Goal: Information Seeking & Learning: Learn about a topic

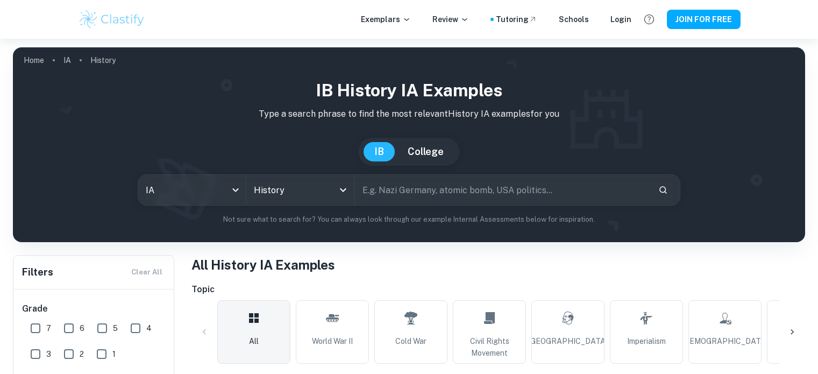
scroll to position [286, 0]
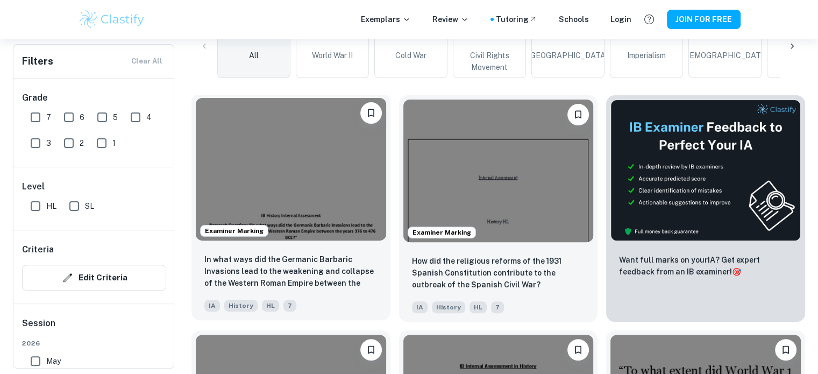
click at [325, 197] on img at bounding box center [291, 169] width 190 height 143
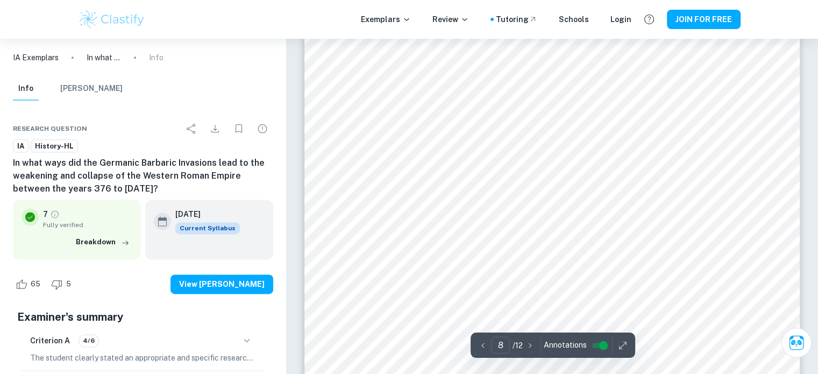
scroll to position [5466, 0]
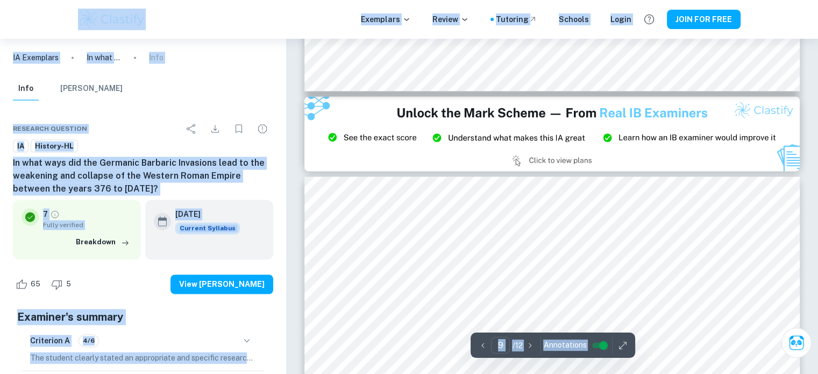
type input "8"
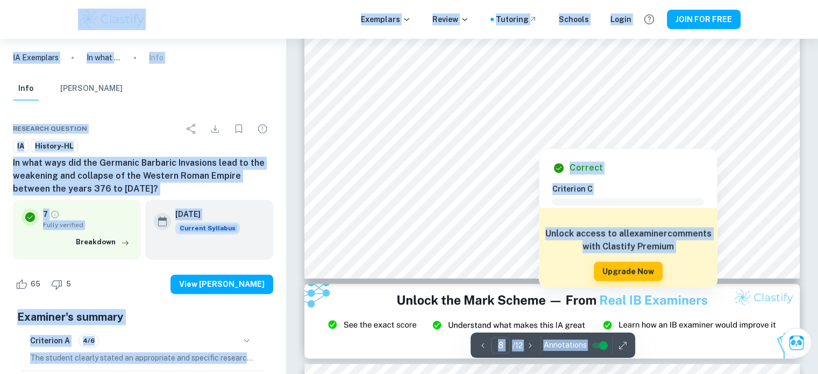
scroll to position [5572, 0]
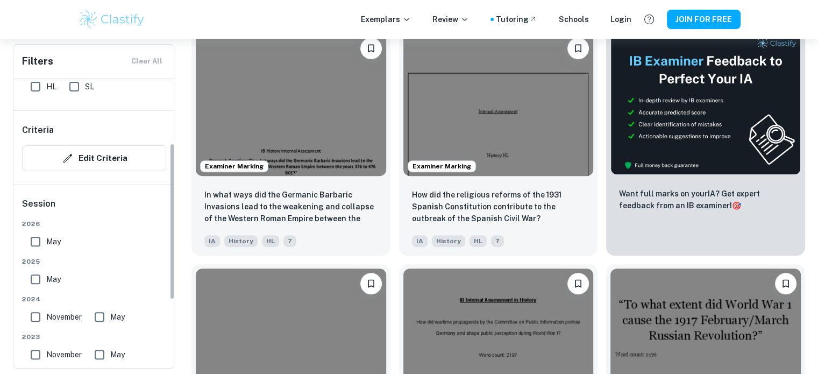
scroll to position [118, 0]
click at [37, 242] on input "May" at bounding box center [36, 243] width 22 height 22
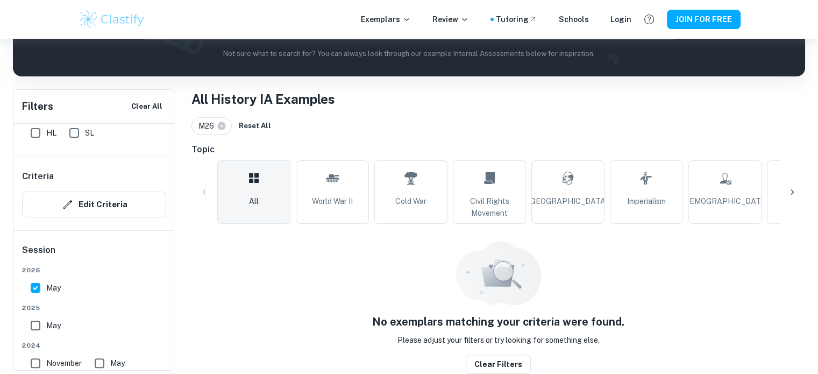
scroll to position [165, 0]
click at [35, 290] on input "May" at bounding box center [36, 289] width 22 height 22
checkbox input "false"
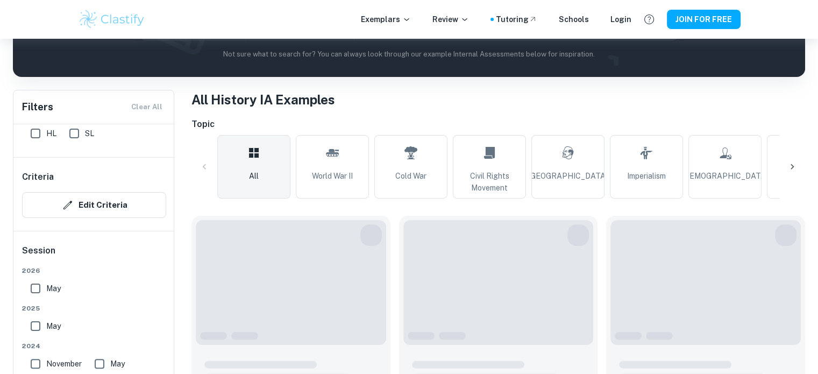
scroll to position [352, 0]
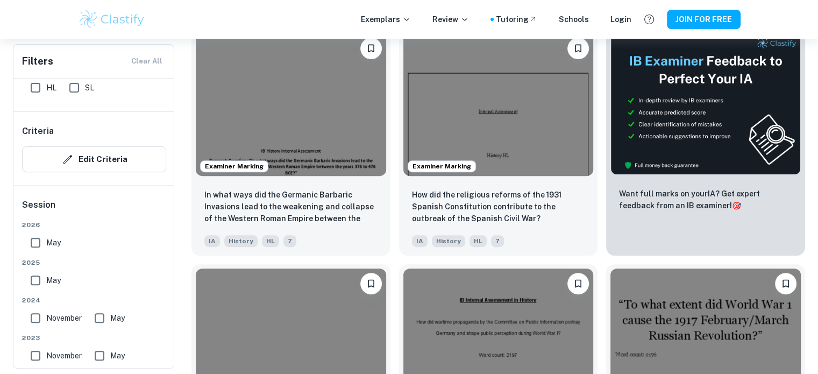
click at [38, 280] on input "May" at bounding box center [36, 280] width 22 height 22
checkbox input "true"
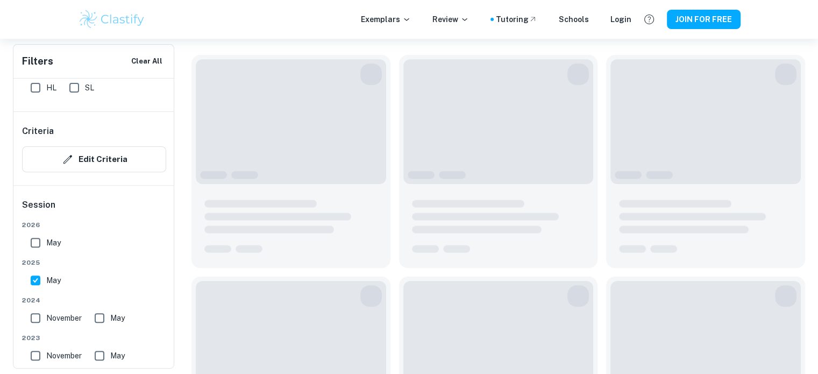
scroll to position [378, 0]
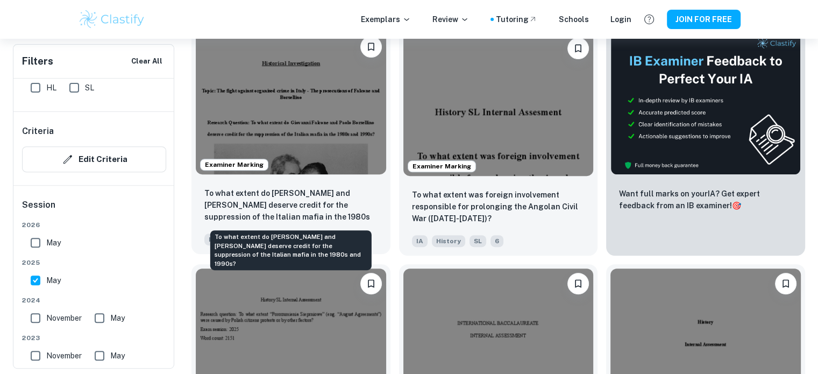
click at [357, 214] on p "To what extent do Giovanni Falcone and Paolo Borsellino deserve credit for the …" at bounding box center [290, 205] width 173 height 37
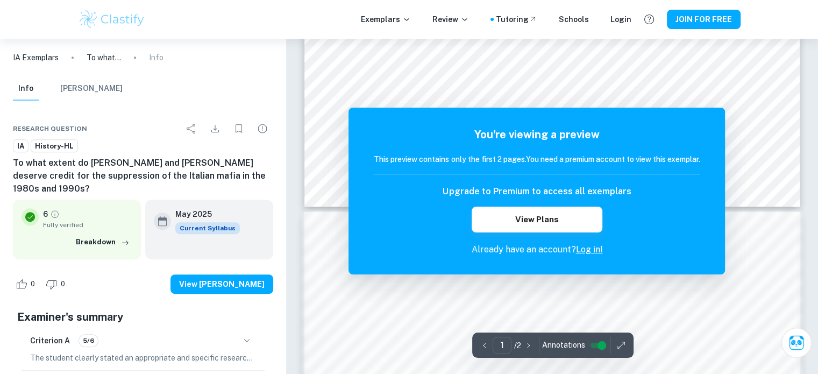
scroll to position [226, 0]
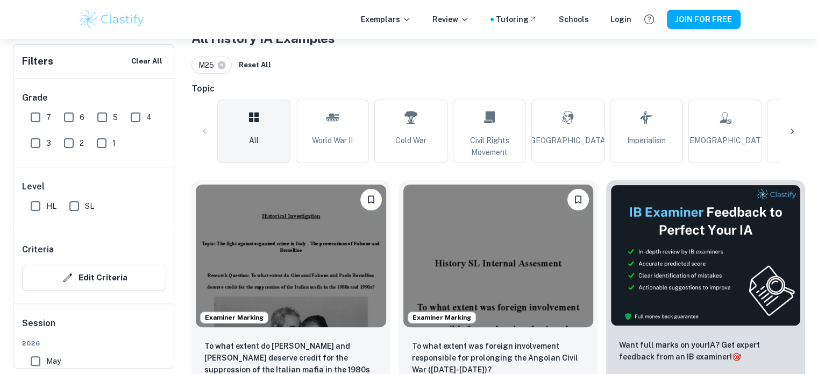
scroll to position [378, 0]
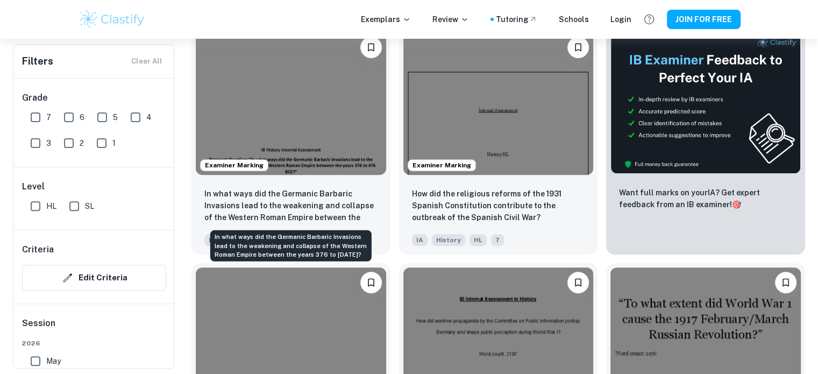
scroll to position [353, 0]
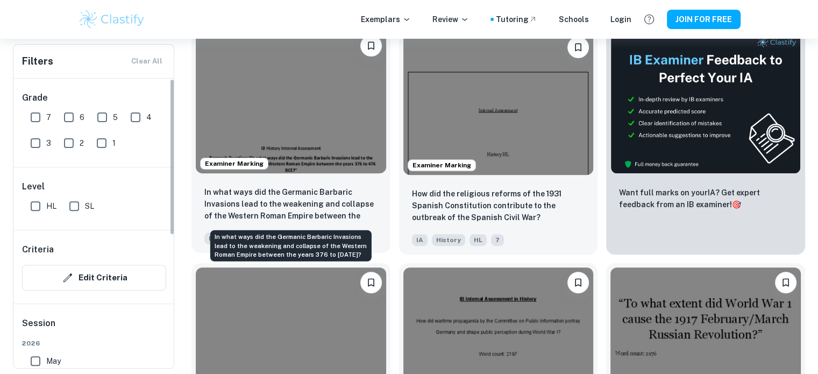
click at [266, 194] on p "In what ways did the Germanic Barbaric Invasions lead to the weakening and coll…" at bounding box center [290, 204] width 173 height 37
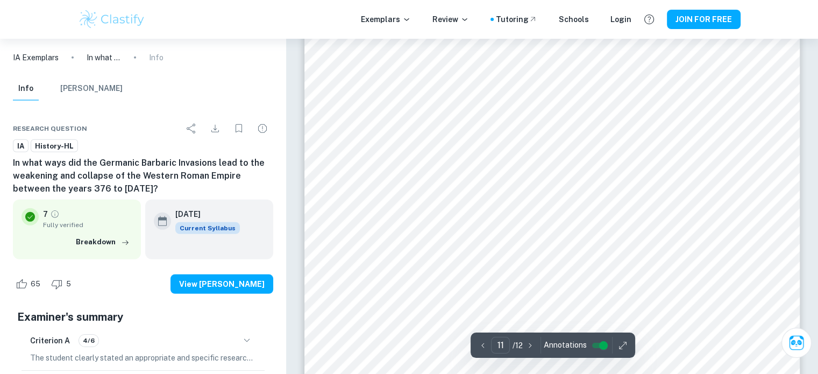
scroll to position [7356, 0]
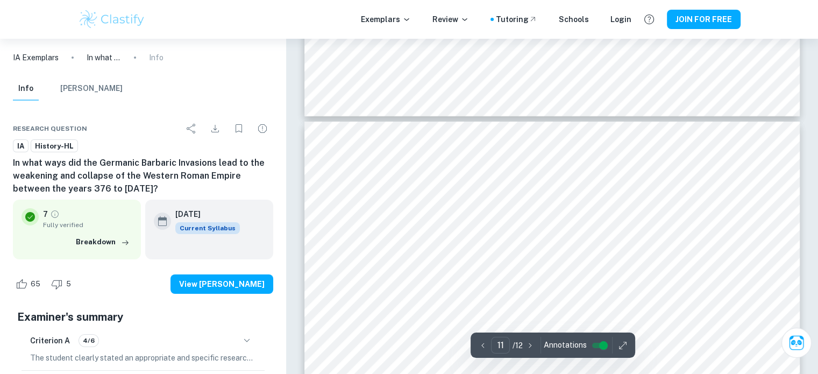
type input "12"
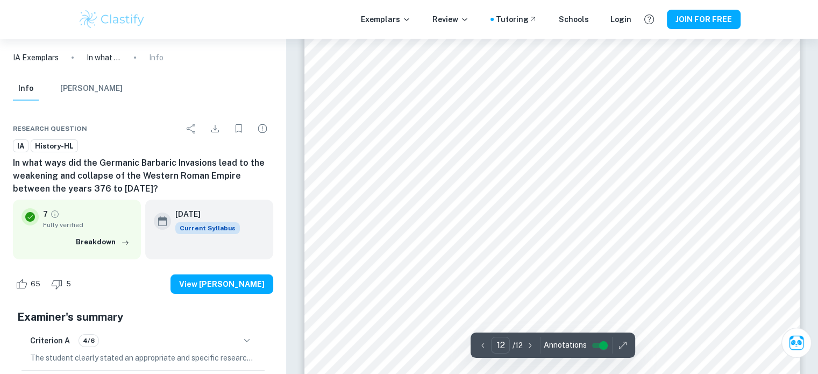
scroll to position [8402, 0]
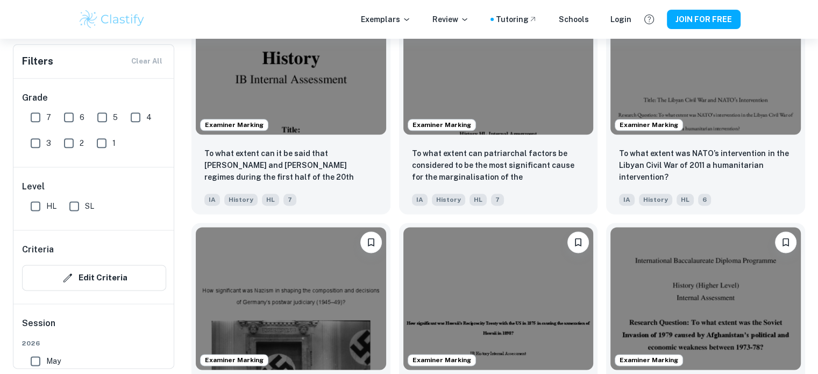
scroll to position [1342, 0]
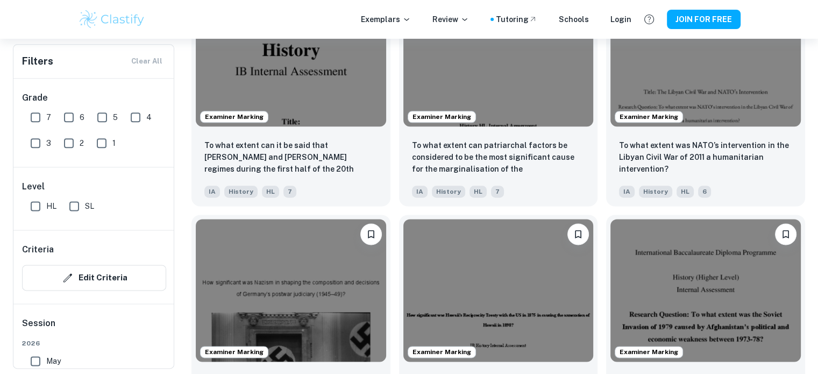
click at [32, 143] on input "3" at bounding box center [36, 143] width 22 height 22
checkbox input "true"
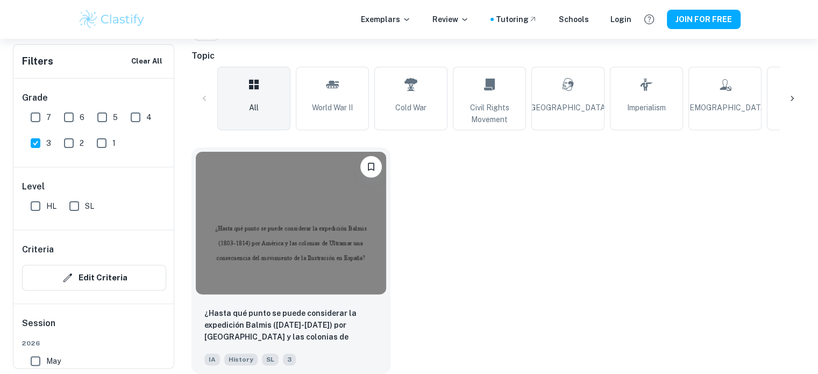
scroll to position [259, 0]
click at [273, 288] on img at bounding box center [291, 221] width 190 height 143
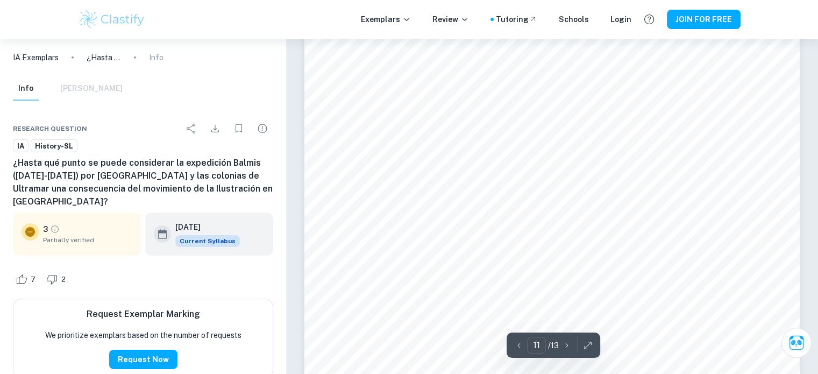
scroll to position [7545, 0]
type input "11"
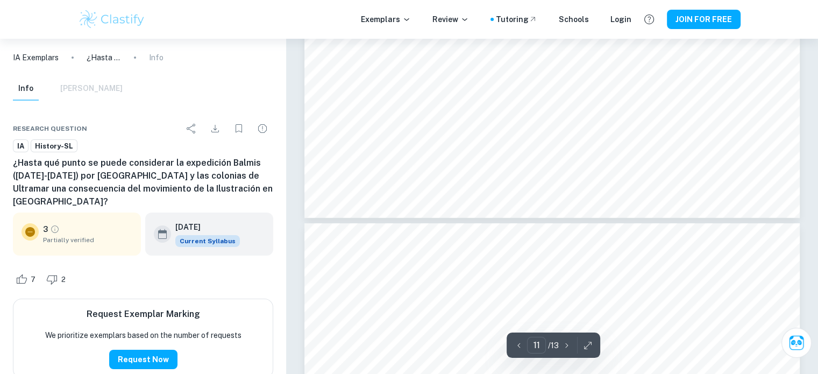
scroll to position [7812, 0]
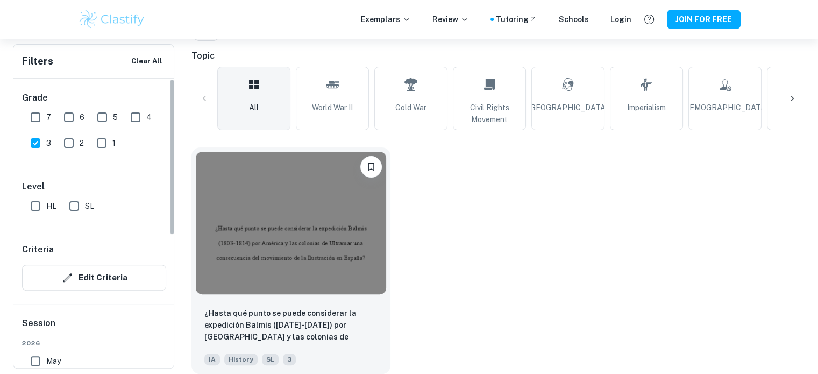
scroll to position [259, 0]
click at [32, 139] on input "3" at bounding box center [36, 143] width 22 height 22
checkbox input "false"
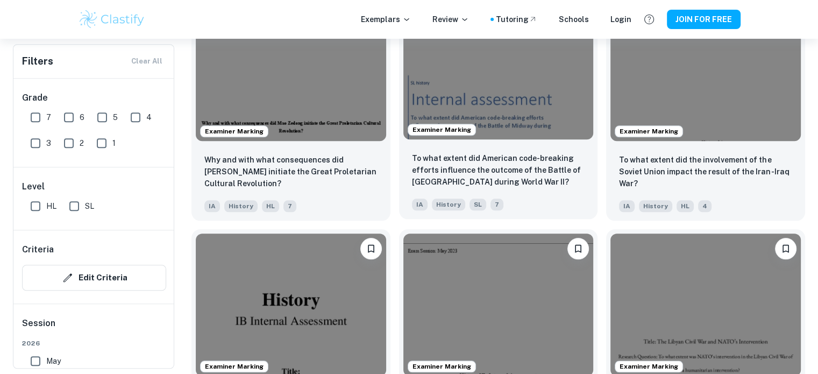
scroll to position [1093, 0]
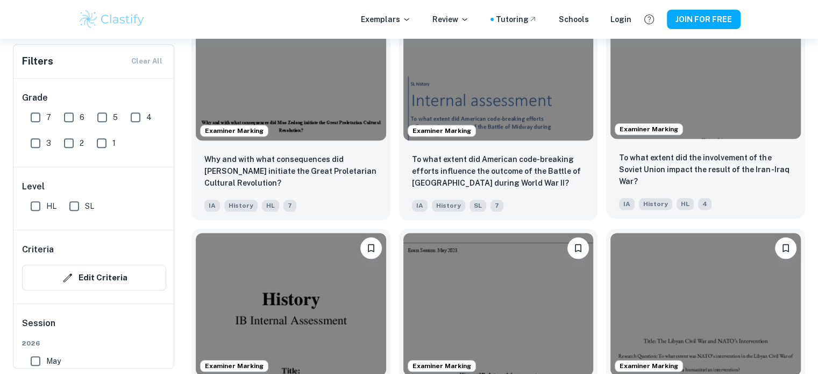
click at [729, 143] on div "Examiner Marking" at bounding box center [705, 67] width 199 height 151
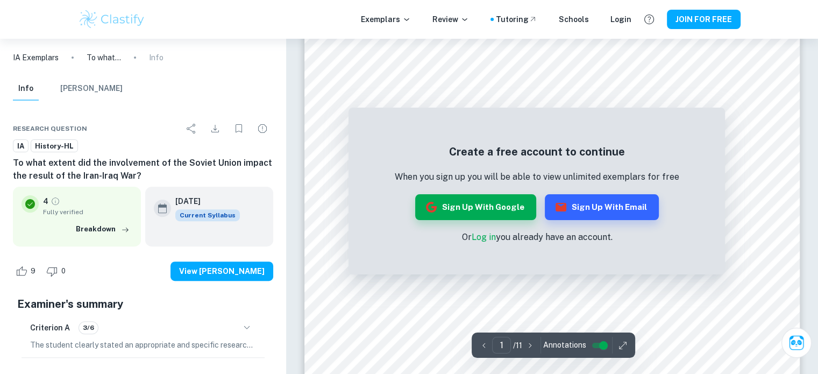
scroll to position [296, 0]
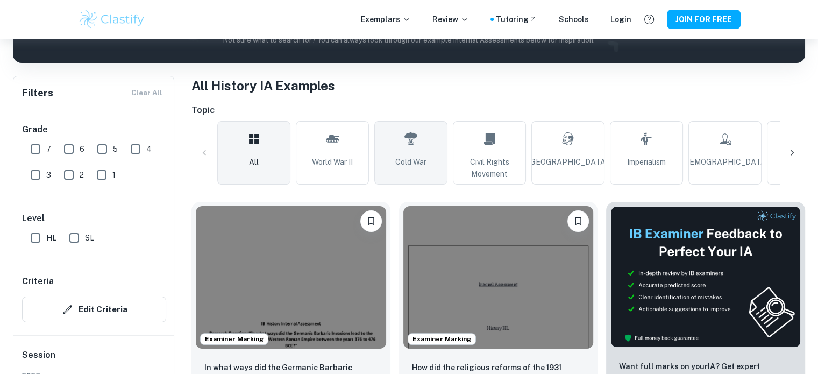
scroll to position [313, 0]
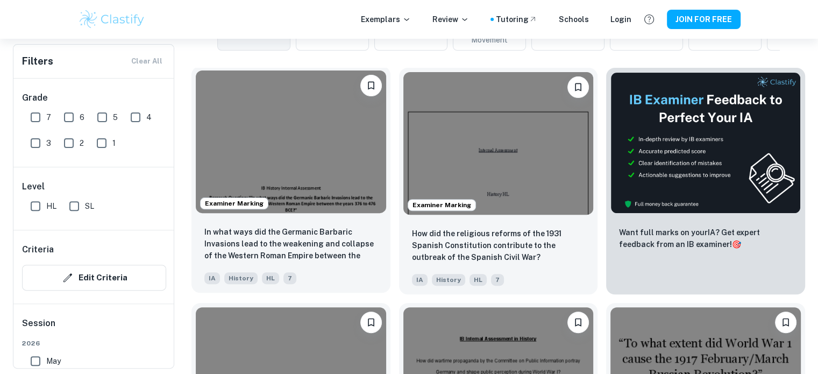
click at [310, 125] on img at bounding box center [291, 141] width 190 height 143
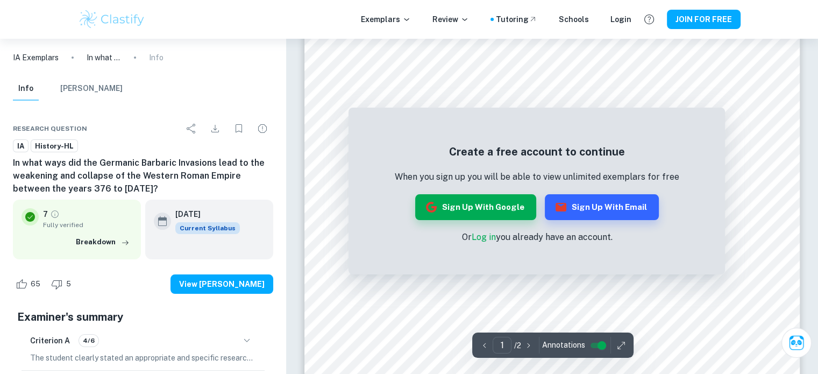
scroll to position [22, 0]
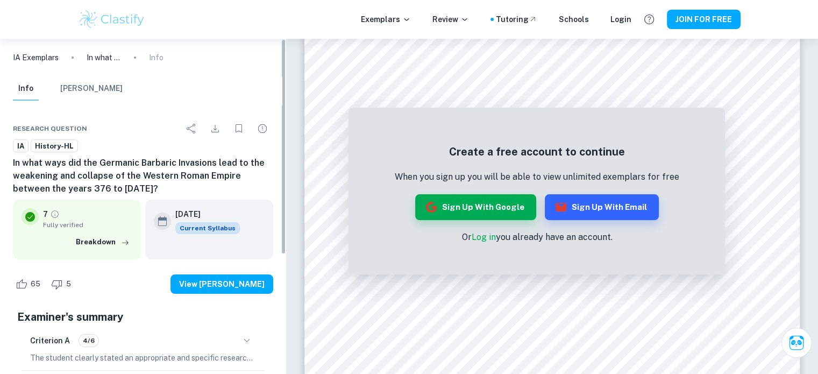
click at [109, 12] on img at bounding box center [112, 20] width 68 height 22
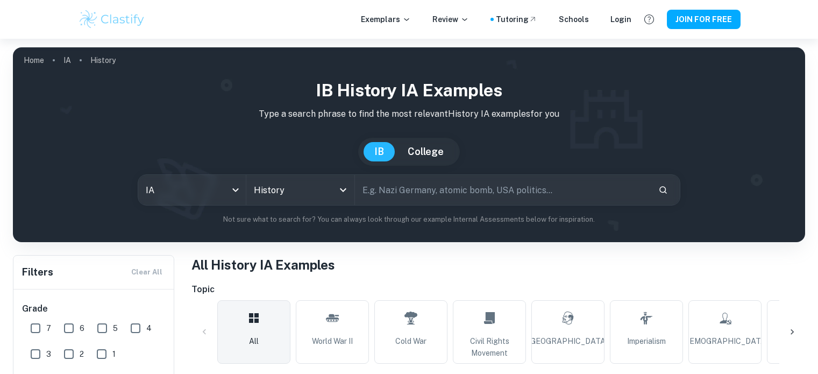
scroll to position [288, 0]
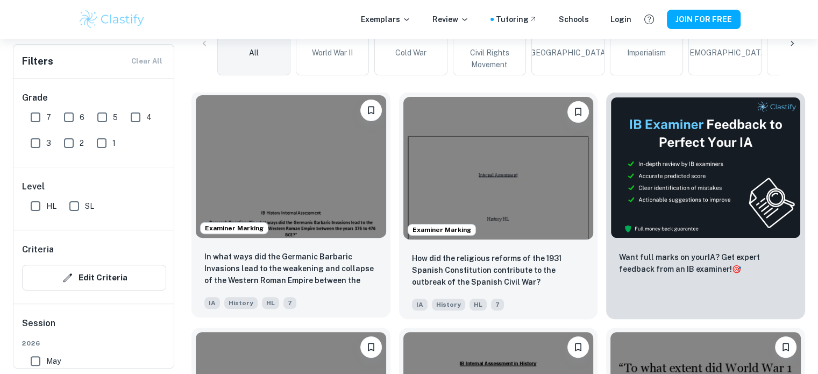
click at [304, 190] on img at bounding box center [291, 166] width 190 height 143
